Goal: Task Accomplishment & Management: Use online tool/utility

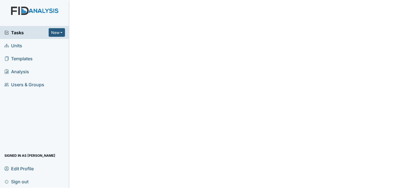
click at [17, 32] on span "Tasks" at bounding box center [26, 32] width 44 height 7
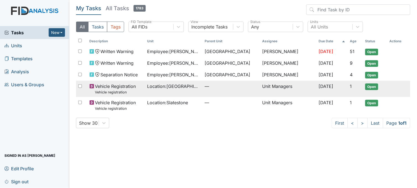
click at [181, 88] on span "Location : Beaufort Heights" at bounding box center [173, 86] width 53 height 7
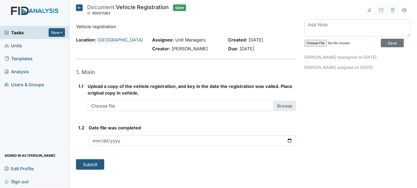
click at [79, 6] on icon at bounding box center [79, 7] width 7 height 7
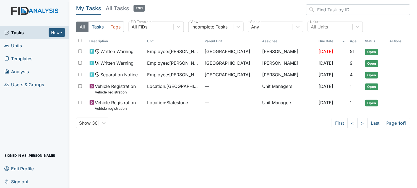
click at [22, 45] on span "Units" at bounding box center [13, 45] width 18 height 9
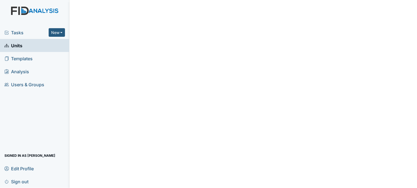
click at [14, 45] on span "Units" at bounding box center [13, 45] width 18 height 9
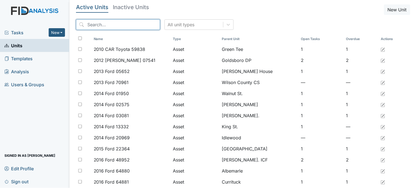
click at [106, 25] on input "search" at bounding box center [118, 24] width 84 height 11
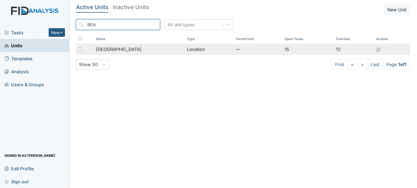
type input "BEA"
click at [130, 49] on span "Beaufort Heights" at bounding box center [119, 49] width 46 height 7
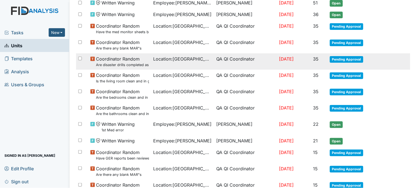
scroll to position [61, 0]
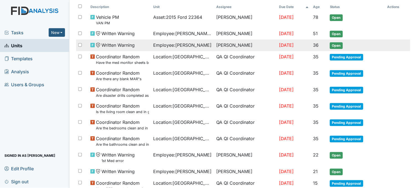
click at [147, 46] on td "Written Warning" at bounding box center [119, 46] width 63 height 12
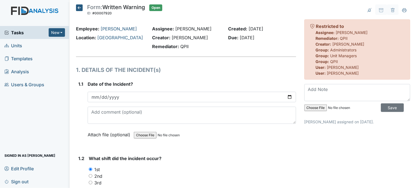
click at [77, 7] on icon at bounding box center [79, 7] width 7 height 7
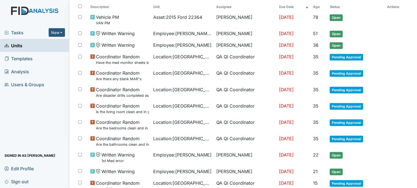
scroll to position [92, 0]
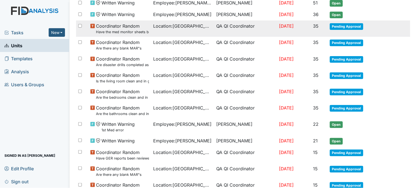
click at [201, 32] on td "Location : Beaufort Heights" at bounding box center [182, 28] width 63 height 16
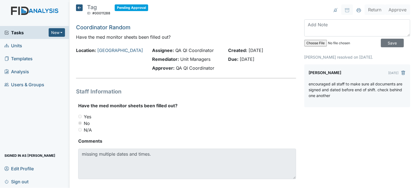
click at [81, 7] on icon at bounding box center [79, 7] width 7 height 7
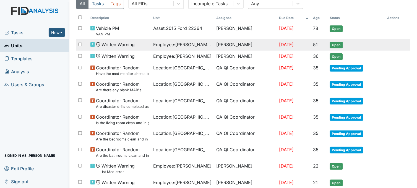
scroll to position [61, 0]
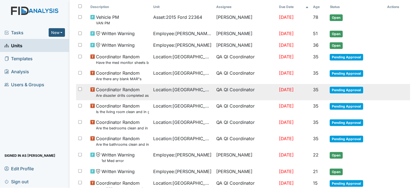
click at [195, 91] on span "Location : [GEOGRAPHIC_DATA]" at bounding box center [182, 89] width 58 height 7
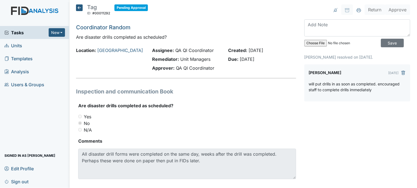
click at [81, 9] on icon at bounding box center [79, 7] width 7 height 7
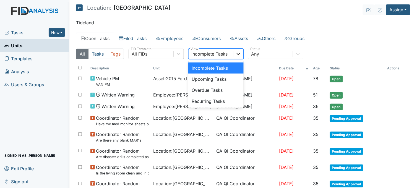
click at [238, 55] on icon at bounding box center [239, 54] width 6 height 6
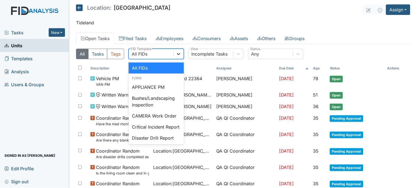
click at [181, 51] on div at bounding box center [179, 54] width 10 height 10
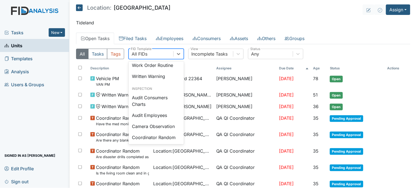
scroll to position [276, 0]
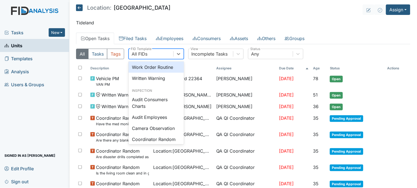
click at [155, 73] on div "Work Order Routine" at bounding box center [156, 67] width 55 height 11
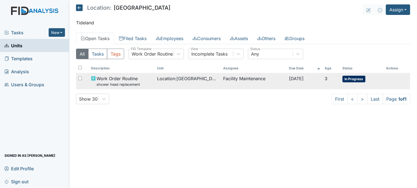
click at [197, 83] on td "Location : Beaufort Heights" at bounding box center [188, 81] width 66 height 16
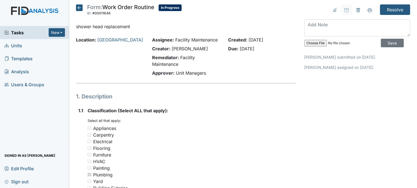
click at [77, 9] on icon at bounding box center [79, 7] width 7 height 7
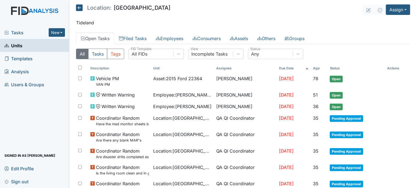
click at [22, 45] on span "Units" at bounding box center [13, 45] width 18 height 9
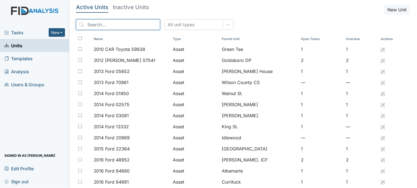
click at [112, 22] on input "search" at bounding box center [118, 24] width 84 height 11
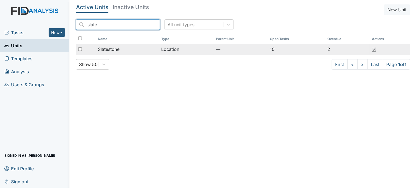
type input "slate"
click at [126, 48] on div "Slatestone" at bounding box center [127, 49] width 59 height 7
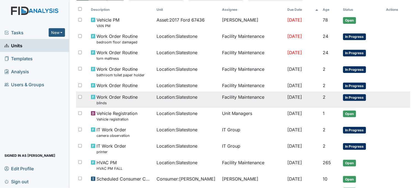
scroll to position [61, 0]
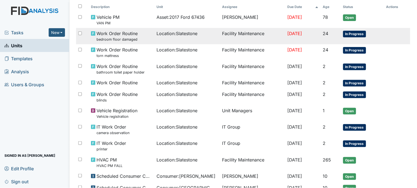
click at [164, 37] on td "Location : Slatestone" at bounding box center [187, 36] width 66 height 16
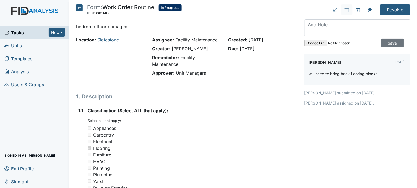
click at [78, 10] on icon at bounding box center [79, 7] width 7 height 7
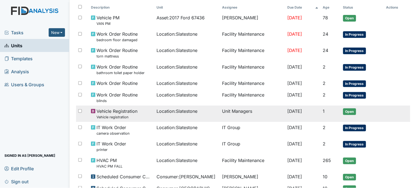
scroll to position [61, 0]
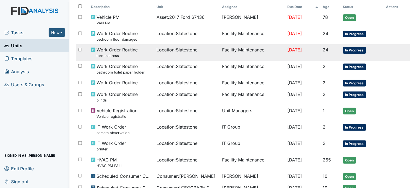
click at [201, 53] on div "Location : Slatestone" at bounding box center [186, 49] width 61 height 7
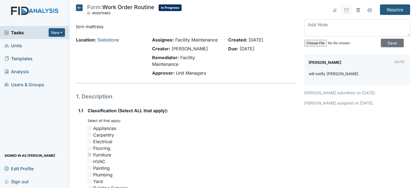
click at [82, 7] on icon at bounding box center [79, 7] width 7 height 7
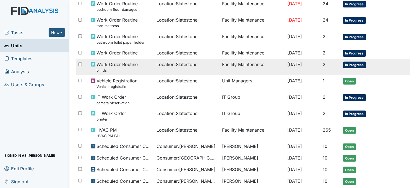
scroll to position [92, 0]
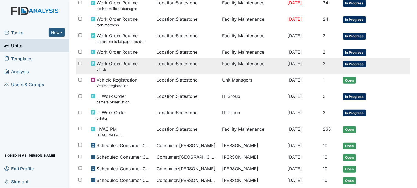
click at [183, 64] on span "Location : Slatestone" at bounding box center [176, 63] width 41 height 7
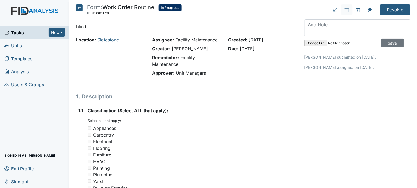
click at [78, 6] on icon at bounding box center [79, 7] width 7 height 7
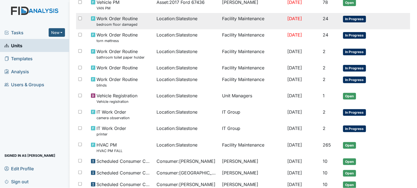
scroll to position [92, 0]
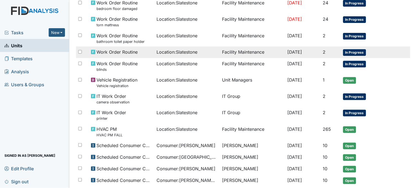
click at [175, 56] on td "Location : Slatestone" at bounding box center [187, 52] width 66 height 12
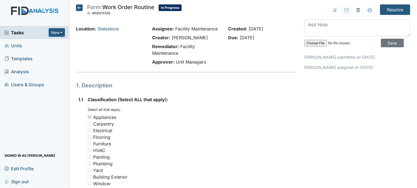
click at [78, 6] on icon at bounding box center [79, 7] width 7 height 7
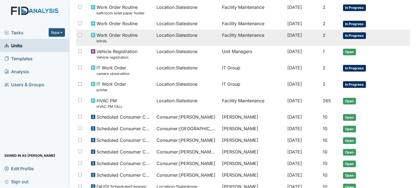
scroll to position [123, 0]
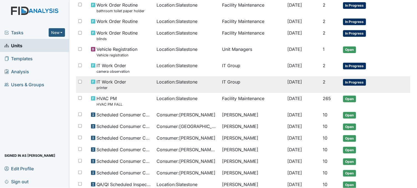
click at [194, 87] on td "Location : Slatestone" at bounding box center [187, 84] width 66 height 16
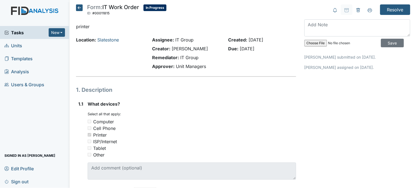
click at [79, 6] on icon at bounding box center [79, 7] width 7 height 7
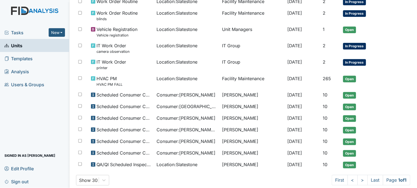
scroll to position [156, 0]
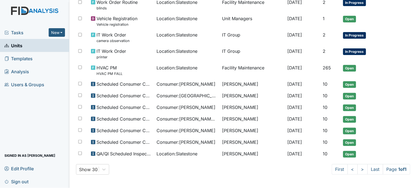
click at [174, 83] on span "Consumer : Fillingame, David" at bounding box center [185, 84] width 59 height 7
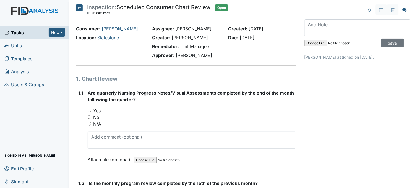
click at [76, 7] on icon at bounding box center [79, 7] width 7 height 7
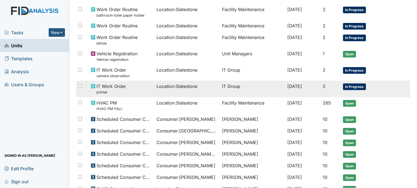
scroll to position [33, 0]
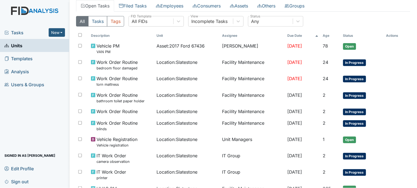
click at [17, 33] on span "Tasks" at bounding box center [26, 32] width 44 height 7
